Goal: Navigation & Orientation: Find specific page/section

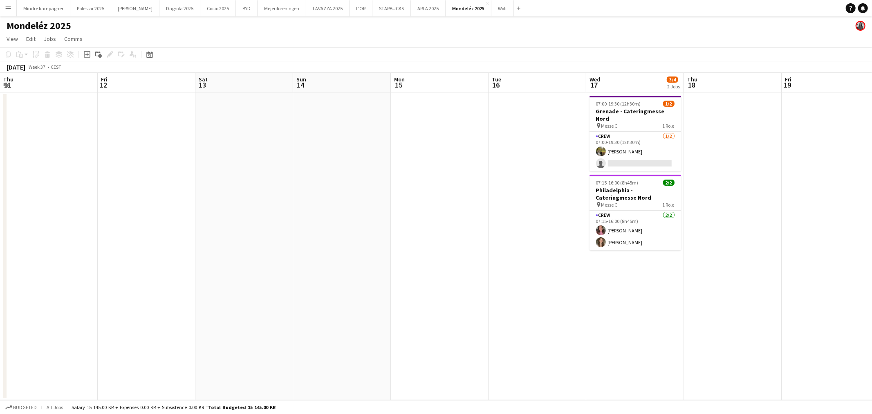
scroll to position [0, 266]
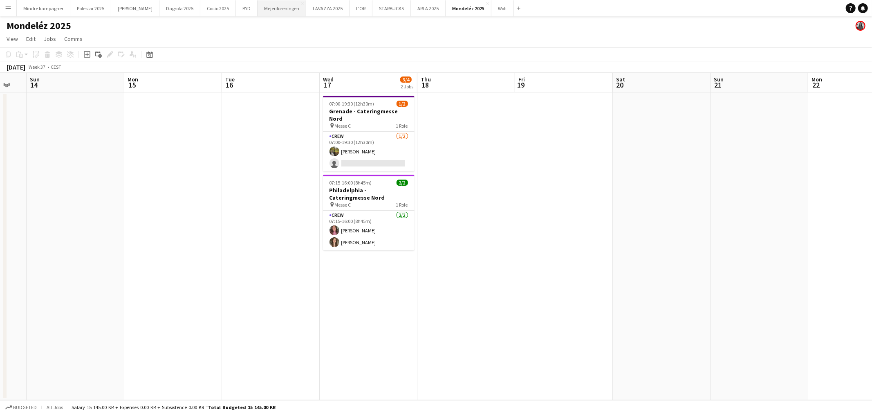
click at [266, 6] on button "Mejeriforeningen Close" at bounding box center [281, 8] width 49 height 16
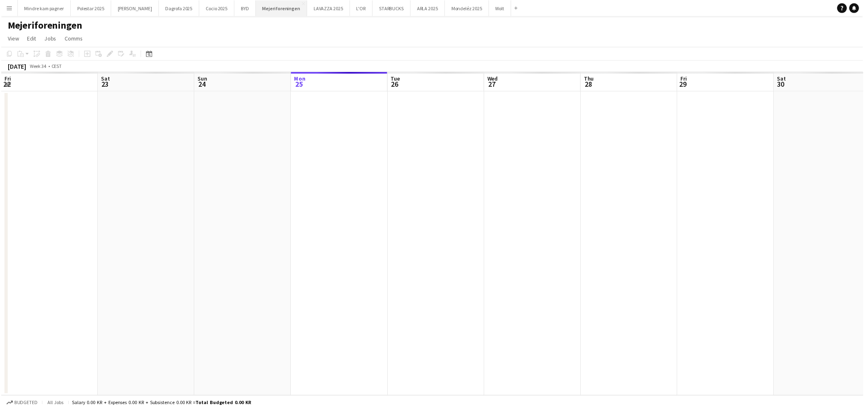
scroll to position [0, 195]
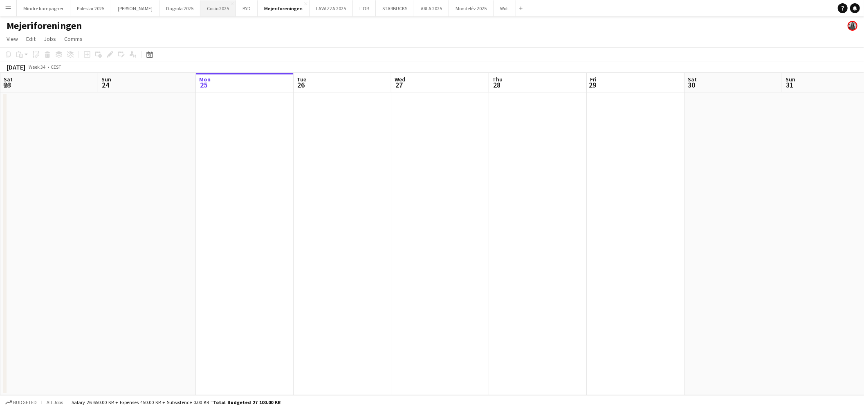
click at [200, 7] on button "Cocio 2025 Close" at bounding box center [218, 8] width 36 height 16
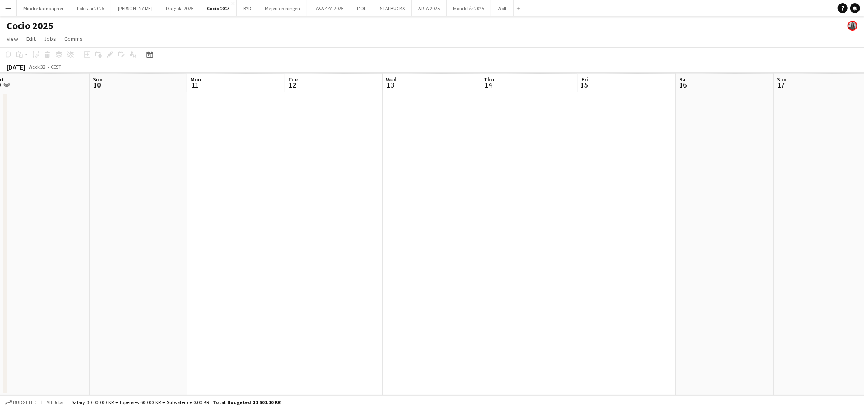
click at [597, 263] on app-calendar-viewport "Thu 7 Fri 8 Sat 9 Sun 10 Mon 11 Tue 12 Wed 13 Thu 14 Fri 15 Sat 16 Sun 17 Mon 1…" at bounding box center [432, 234] width 864 height 322
drag, startPoint x: 305, startPoint y: 262, endPoint x: 911, endPoint y: 234, distance: 607.2
click at [864, 234] on html "Menu Boards Boards Boards All jobs Status Workforce Workforce My Workforce Recr…" at bounding box center [432, 204] width 864 height 409
drag, startPoint x: 350, startPoint y: 262, endPoint x: 802, endPoint y: 268, distance: 452.1
click at [802, 267] on app-calendar-viewport "Sun 27 Mon 28 Tue 29 Wed 30 Thu 31 Fri 1 Sat 2 Sun 3 Mon 4 Tue 5 Wed 6 Thu 7 Fr…" at bounding box center [432, 234] width 864 height 322
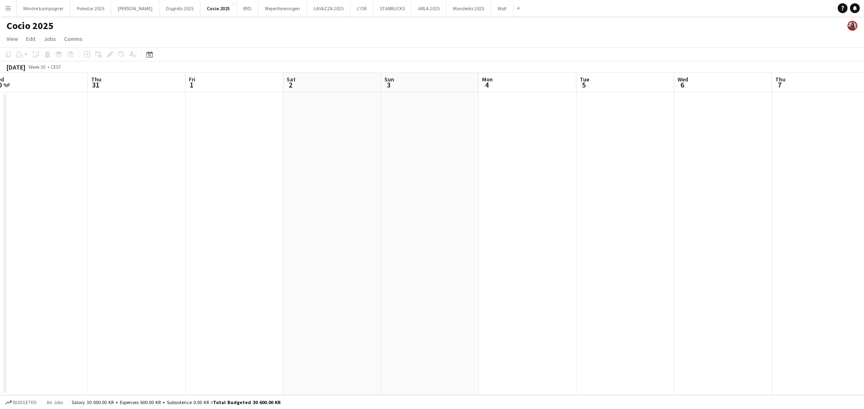
drag, startPoint x: 530, startPoint y: 264, endPoint x: 591, endPoint y: 255, distance: 62.0
click at [403, 256] on app-calendar-viewport "Sun 27 2/2 1 Job Mon 28 Tue 29 Wed 30 Thu 31 Fri 1 Sat 2 Sun 3 Mon 4 Tue 5 Wed …" at bounding box center [432, 234] width 864 height 322
drag, startPoint x: 616, startPoint y: 263, endPoint x: 877, endPoint y: 275, distance: 261.4
click at [864, 275] on html "Menu Boards Boards Boards All jobs Status Workforce Workforce My Workforce Recr…" at bounding box center [432, 204] width 864 height 409
drag, startPoint x: 362, startPoint y: 264, endPoint x: 727, endPoint y: 262, distance: 365.0
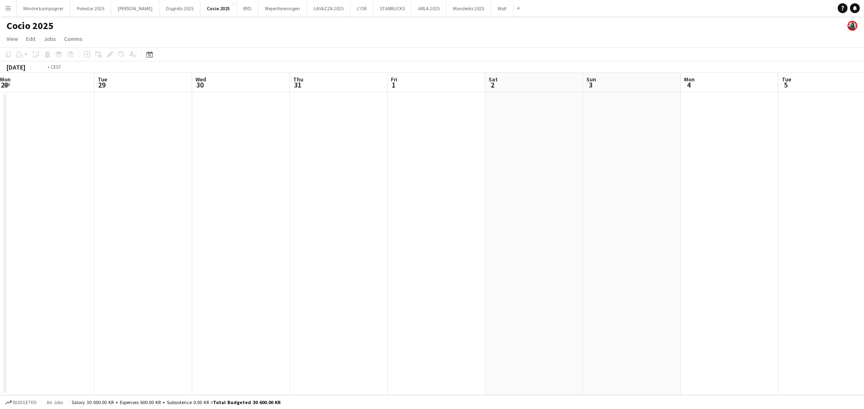
click at [712, 262] on app-calendar-viewport "Sat 26 2/2 1 Job Sun 27 2/2 1 Job Mon 28 Tue 29 Wed 30 Thu 31 Fri 1 Sat 2 Sun 3…" at bounding box center [432, 234] width 864 height 322
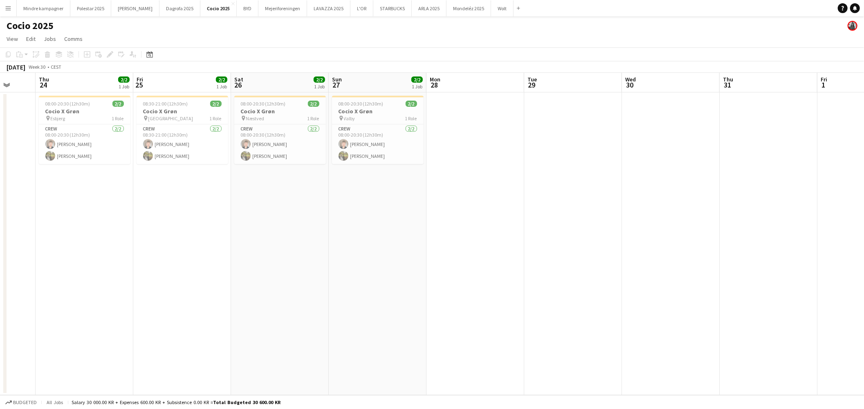
drag, startPoint x: 415, startPoint y: 264, endPoint x: 394, endPoint y: 267, distance: 20.6
click at [519, 266] on app-calendar-viewport "Mon 21 Tue 22 Wed 23 Thu 24 2/2 1 Job Fri 25 2/2 1 Job Sat 26 2/2 1 Job Sun 27 …" at bounding box center [432, 234] width 864 height 322
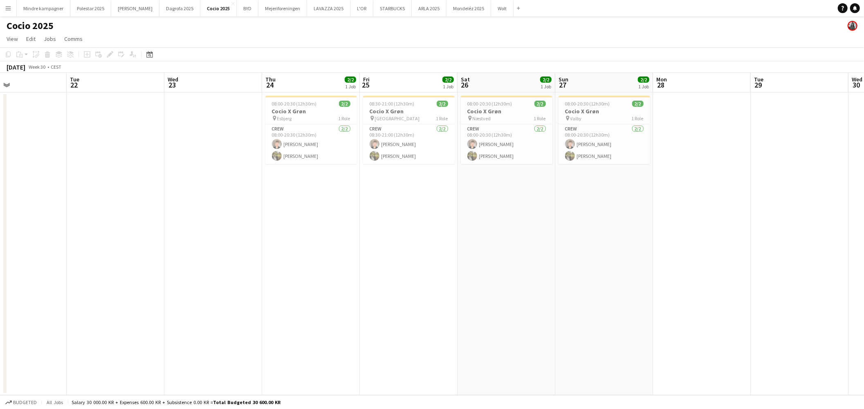
drag, startPoint x: 452, startPoint y: 256, endPoint x: 464, endPoint y: 256, distance: 11.9
click at [480, 256] on app-calendar-viewport "Sat 19 Sun 20 Mon 21 Tue 22 Wed 23 Thu 24 2/2 1 Job Fri 25 2/2 1 Job Sat 26 2/2…" at bounding box center [432, 234] width 864 height 322
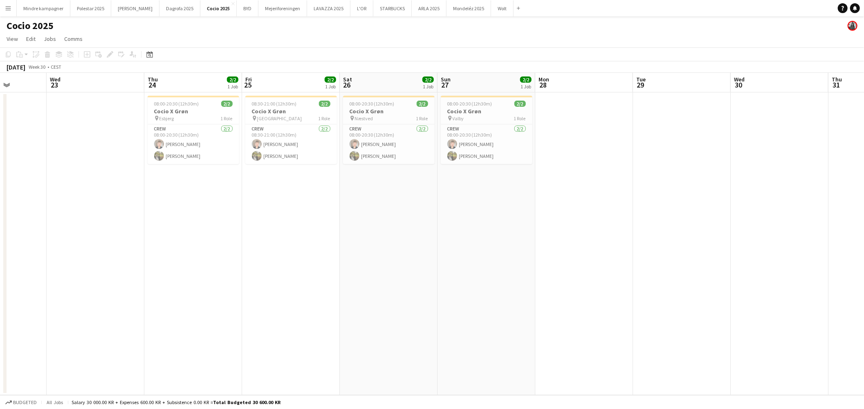
drag, startPoint x: 732, startPoint y: 265, endPoint x: 589, endPoint y: 269, distance: 143.1
click at [589, 269] on app-calendar-viewport "Sat 19 2/2 1 Job Sun 20 2/2 1 Job Mon 21 Tue 22 Wed 23 Thu 24 2/2 1 Job Fri 25 …" at bounding box center [432, 234] width 864 height 322
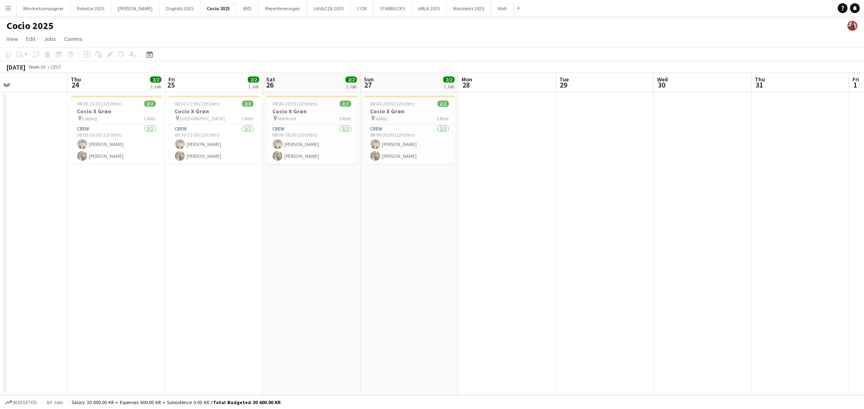
drag, startPoint x: 715, startPoint y: 213, endPoint x: 444, endPoint y: 230, distance: 271.9
click at [444, 232] on app-calendar-viewport "Sun 20 2/2 1 Job Mon 21 Tue 22 Wed 23 Thu 24 2/2 1 Job Fri 25 2/2 1 Job Sat 26 …" at bounding box center [432, 234] width 864 height 322
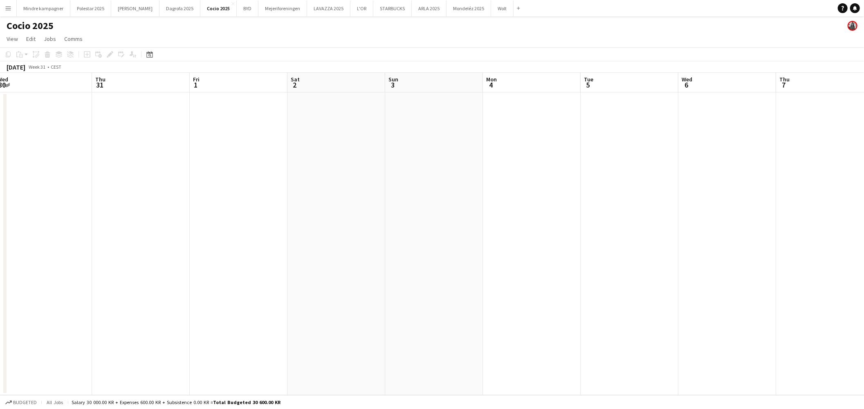
drag, startPoint x: 730, startPoint y: 241, endPoint x: 198, endPoint y: 208, distance: 532.4
click at [191, 215] on app-calendar-viewport "Mon 28 Tue 29 Wed 30 Thu 31 Fri 1 Sat 2 Sun 3 Mon 4 Tue 5 Wed 6 Thu 7 Fri 8 Sat…" at bounding box center [432, 234] width 864 height 322
drag, startPoint x: 598, startPoint y: 234, endPoint x: 269, endPoint y: 227, distance: 329.9
click at [269, 227] on app-calendar-viewport "Mon 28 Tue 29 Wed 30 Thu 31 Fri 1 Sat 2 Sun 3 Mon 4 Tue 5 Wed 6 Thu 7 Fri 8 Sat…" at bounding box center [432, 234] width 864 height 322
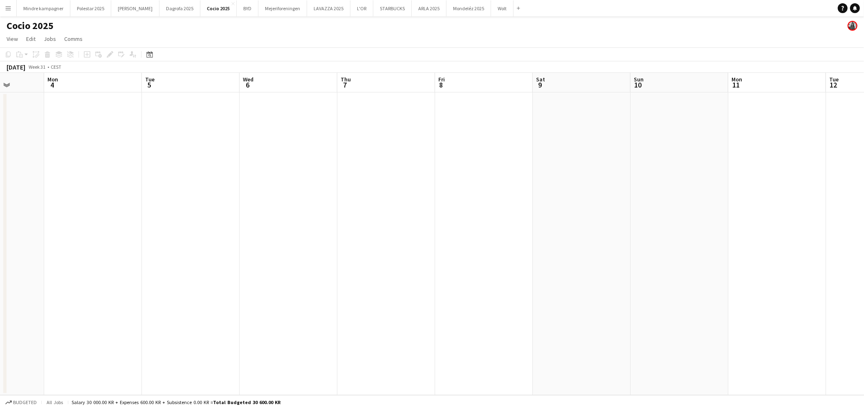
drag, startPoint x: 475, startPoint y: 233, endPoint x: 441, endPoint y: 187, distance: 57.0
click at [439, 233] on app-calendar-viewport "Thu 31 Fri 1 Sat 2 Sun 3 Mon 4 Tue 5 Wed 6 Thu 7 Fri 8 Sat 9 Sun 10 Mon 11 Tue …" at bounding box center [432, 234] width 864 height 322
click at [9, 9] on app-icon "Menu" at bounding box center [8, 8] width 7 height 7
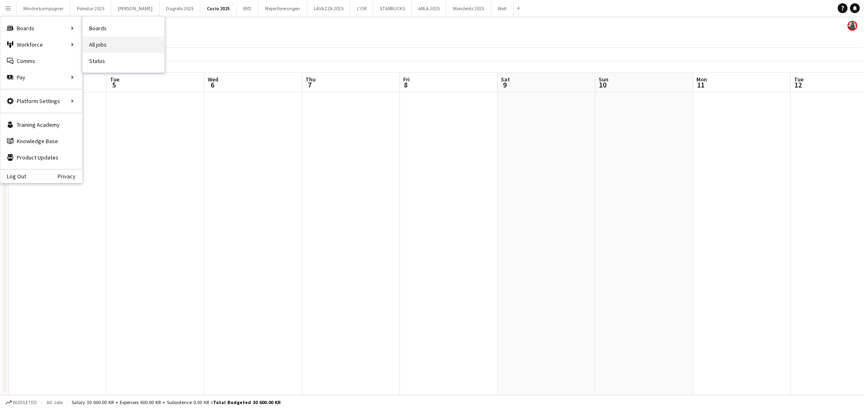
click at [111, 42] on link "All jobs" at bounding box center [124, 44] width 82 height 16
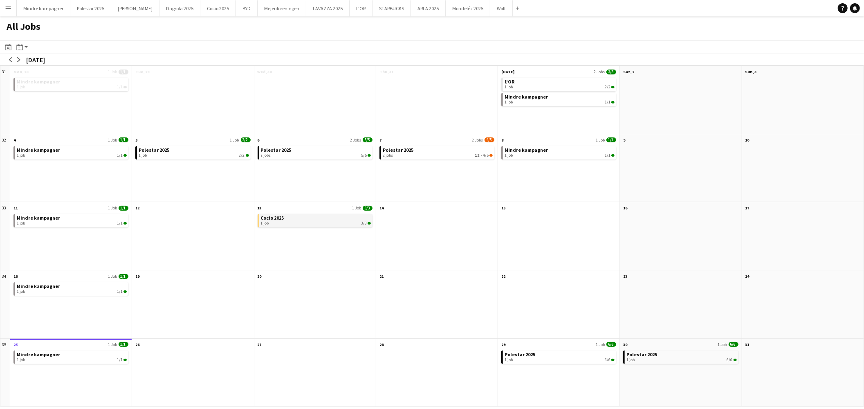
click at [292, 223] on div "1 job 3/3" at bounding box center [316, 223] width 110 height 5
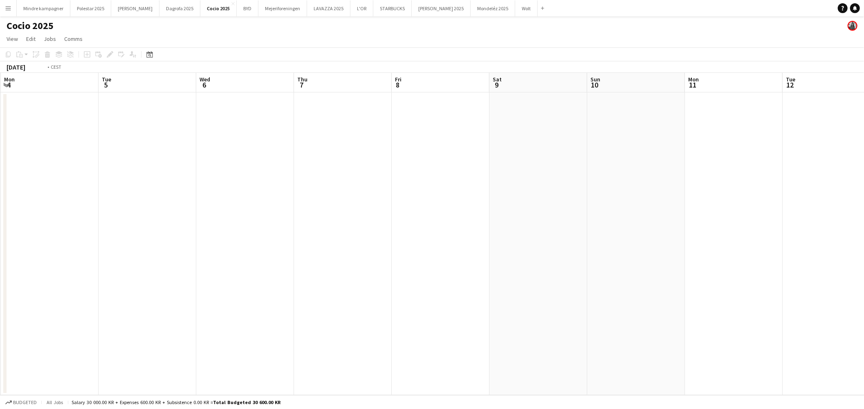
drag, startPoint x: 315, startPoint y: 237, endPoint x: 257, endPoint y: 234, distance: 58.2
click at [257, 237] on app-calendar-viewport "Fri 1 Sat 2 Sun 3 Mon 4 Tue 5 Wed 6 Thu 7 Fri 8 Sat 9 Sun 10 Mon 11 Tue 12 Wed …" at bounding box center [432, 234] width 864 height 322
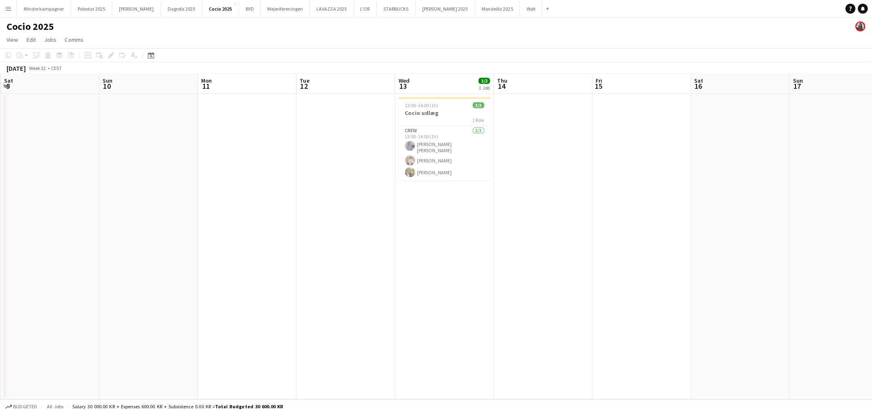
scroll to position [0, 217]
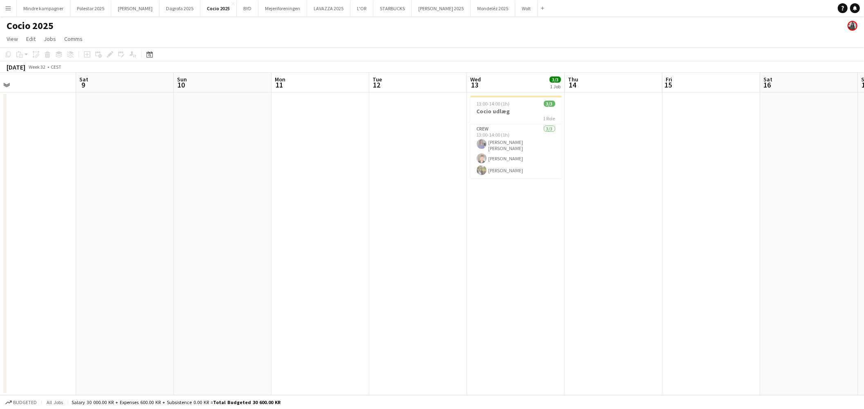
click at [7, 10] on app-icon "Menu" at bounding box center [8, 8] width 7 height 7
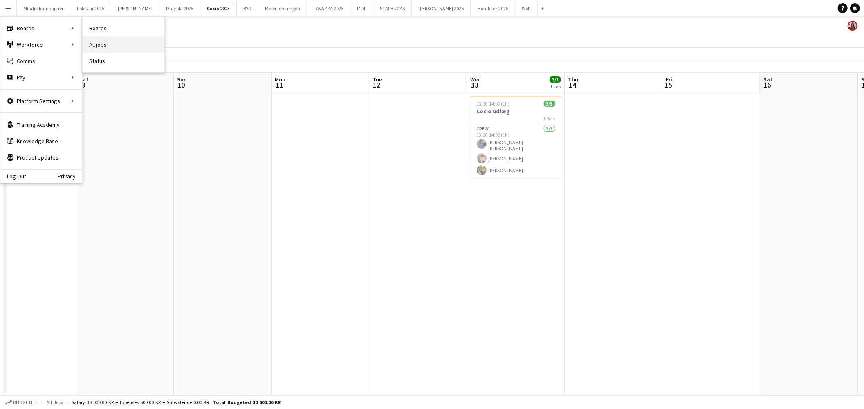
click at [114, 40] on link "All jobs" at bounding box center [124, 44] width 82 height 16
